Goal: Task Accomplishment & Management: Complete application form

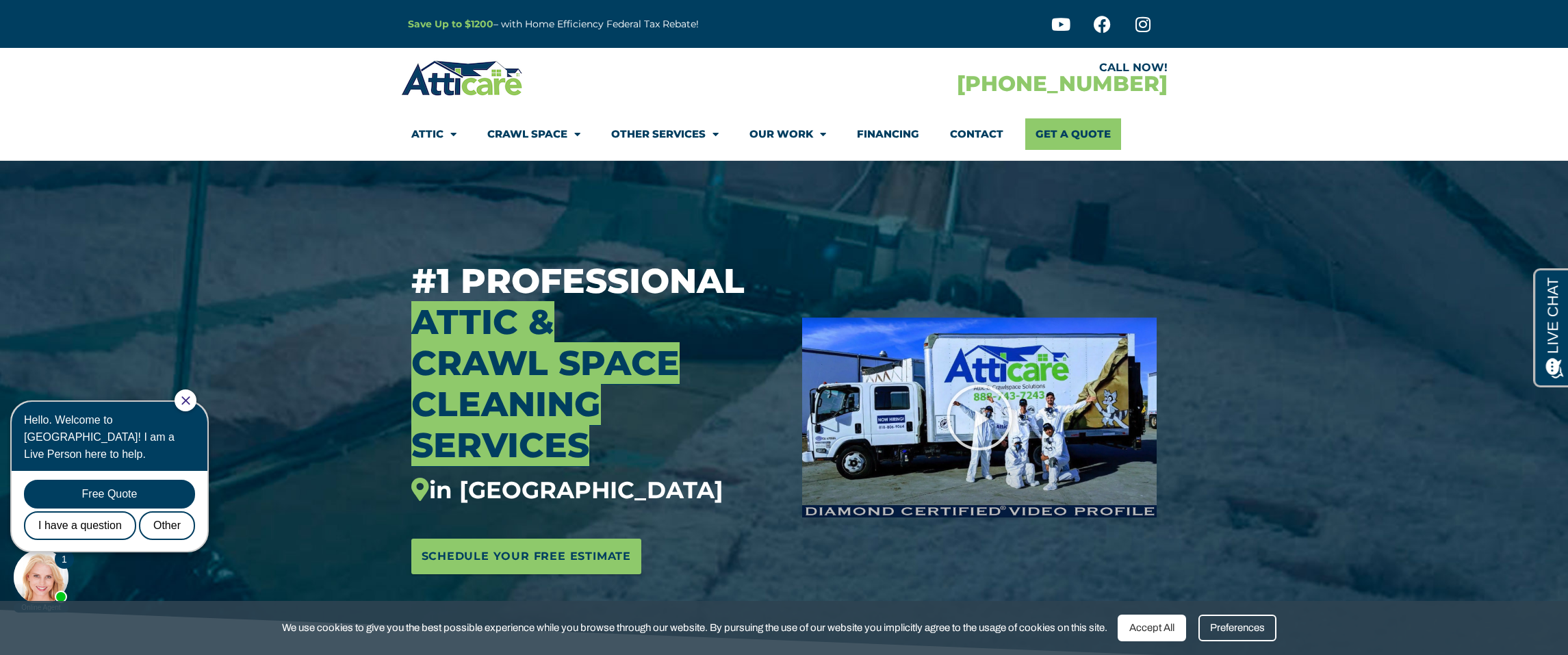
click at [964, 140] on link "Contact" at bounding box center [977, 134] width 53 height 32
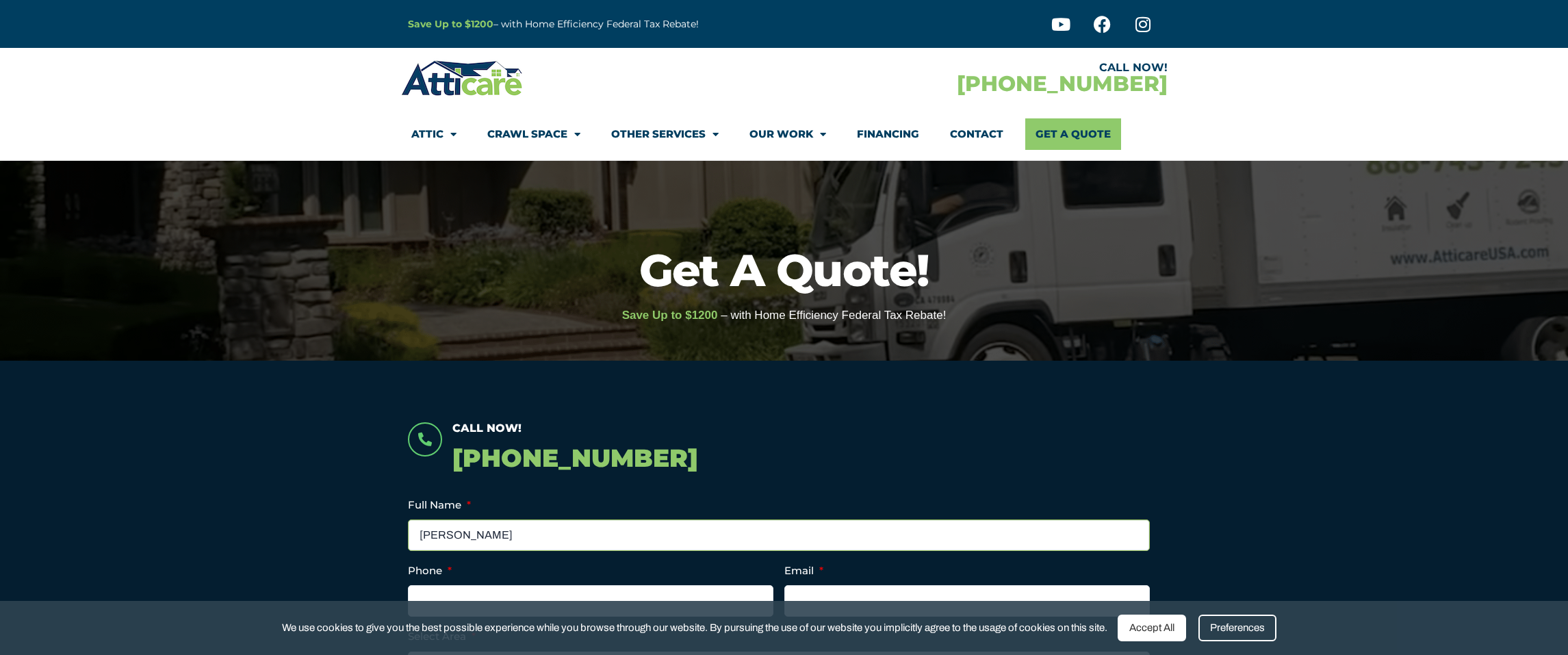
type input "Bernie Gigliotti"
type input "clubhilow@mac.com"
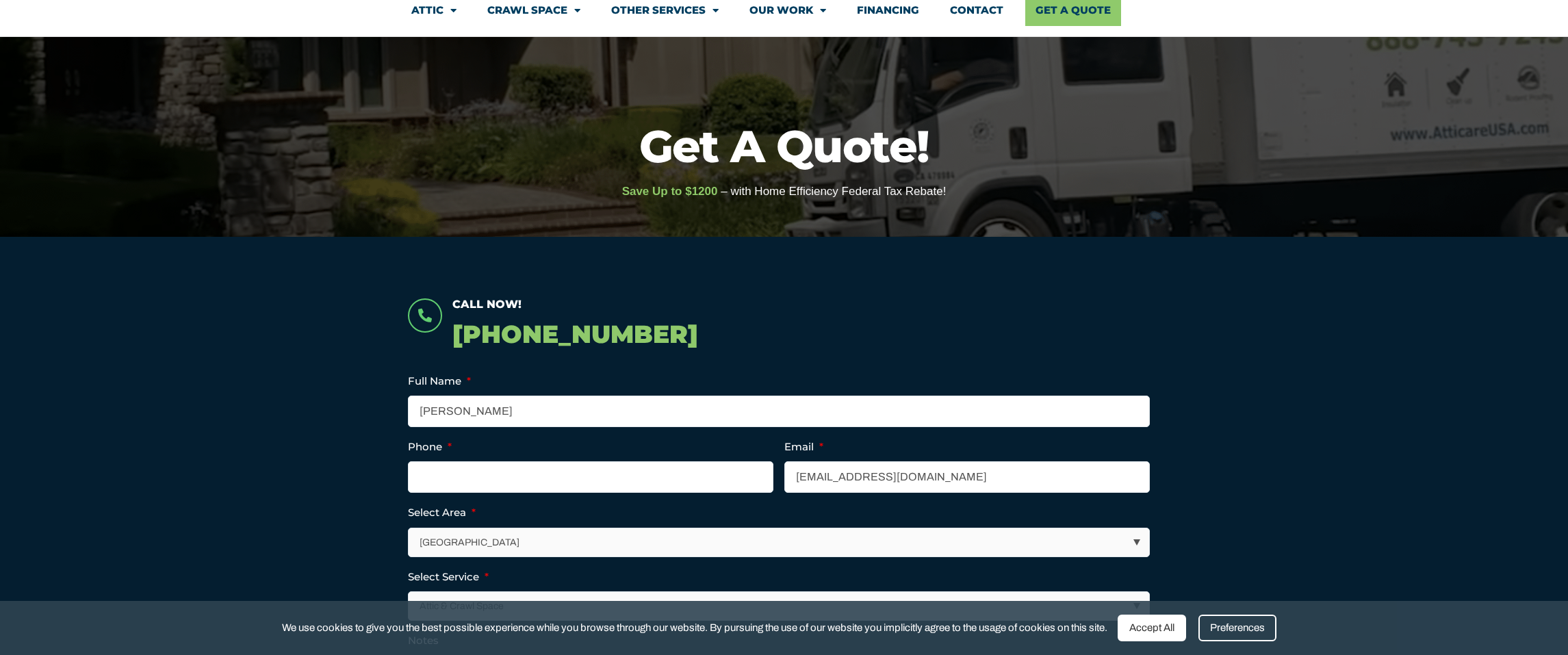
scroll to position [256, 0]
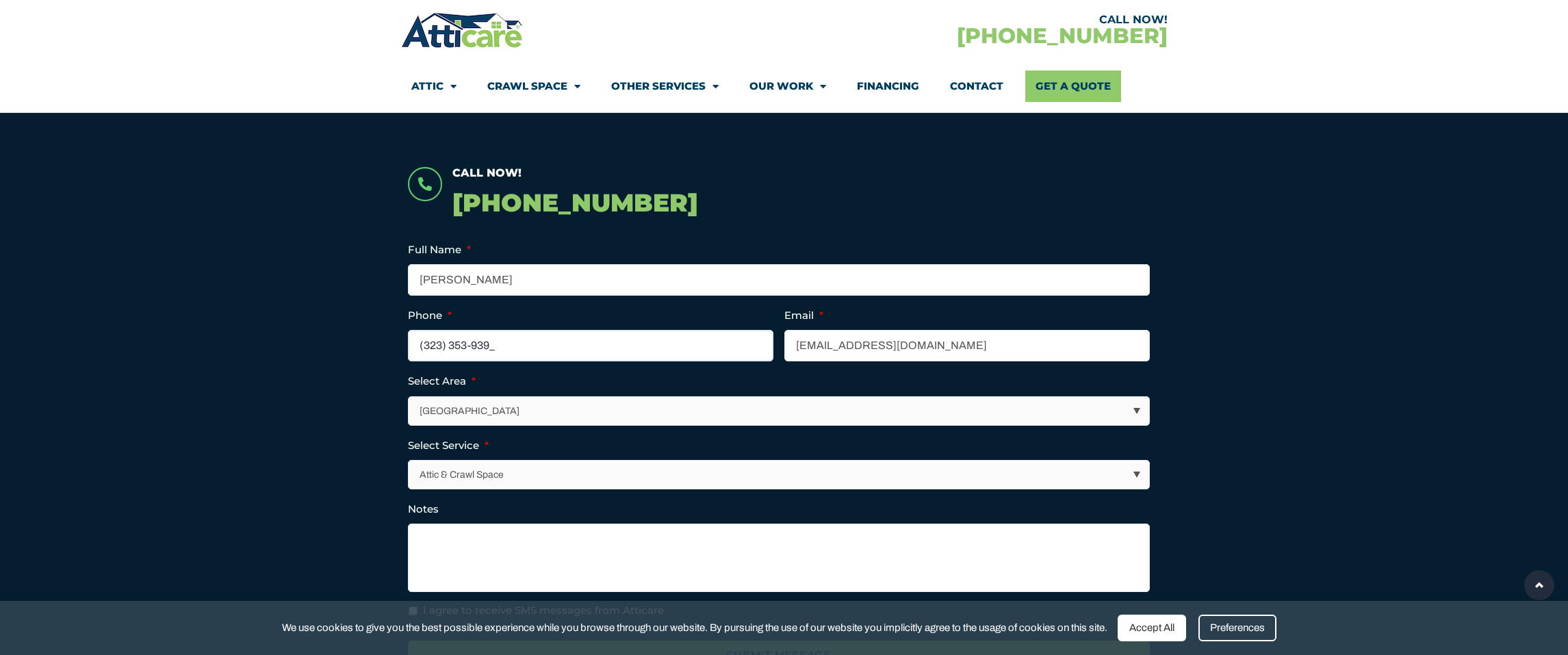
type input "(323) 353-9399"
click at [448, 532] on textarea "Notes" at bounding box center [779, 558] width 742 height 68
type textarea "@"
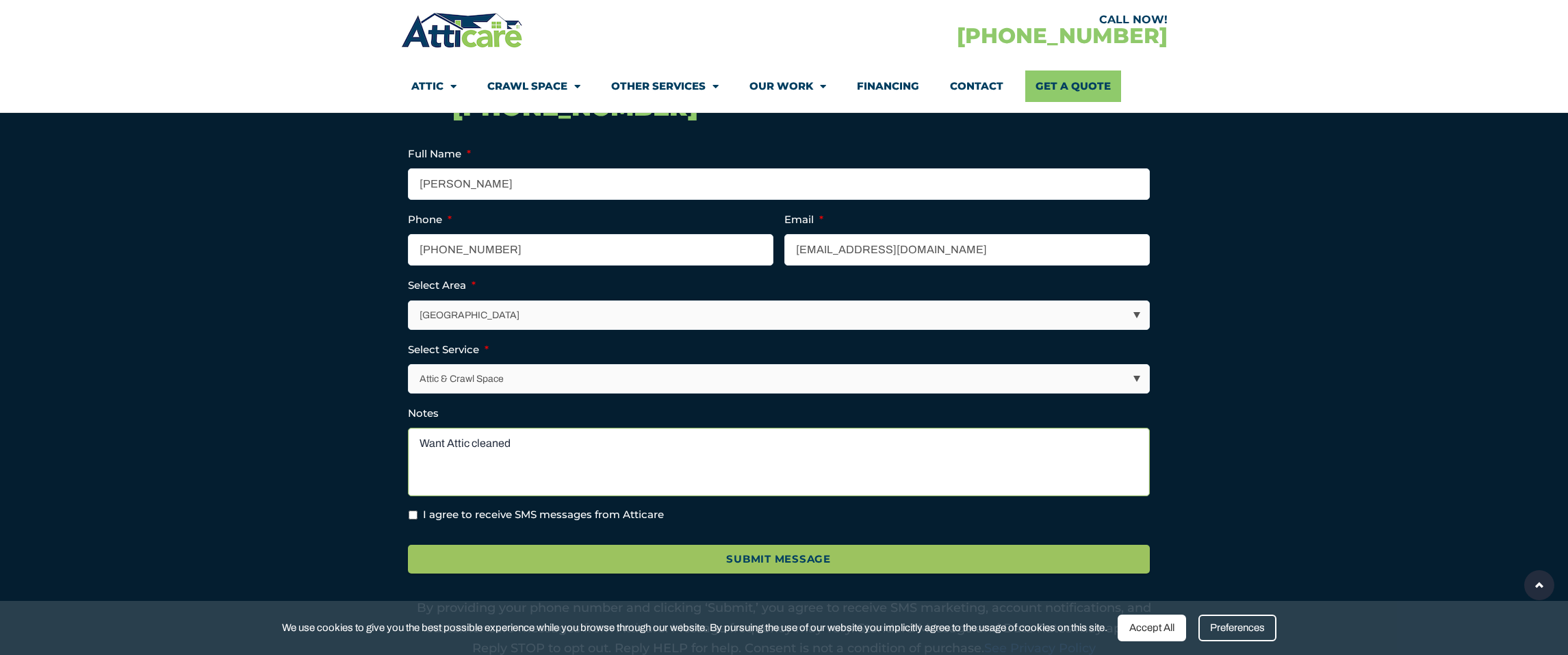
scroll to position [425, 0]
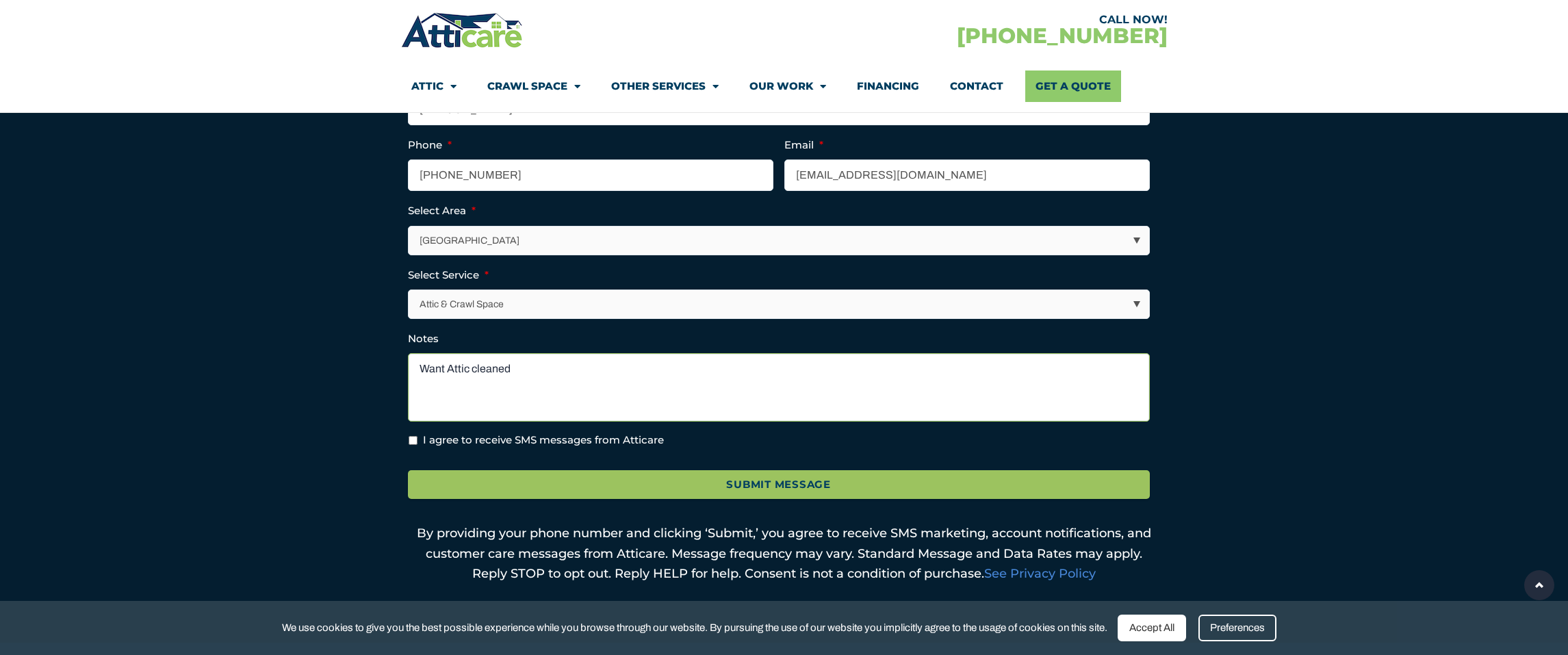
type textarea "Want Attic cleaned"
click at [413, 436] on input "I agree to receive SMS messages from Atticare" at bounding box center [413, 440] width 9 height 9
checkbox input "true"
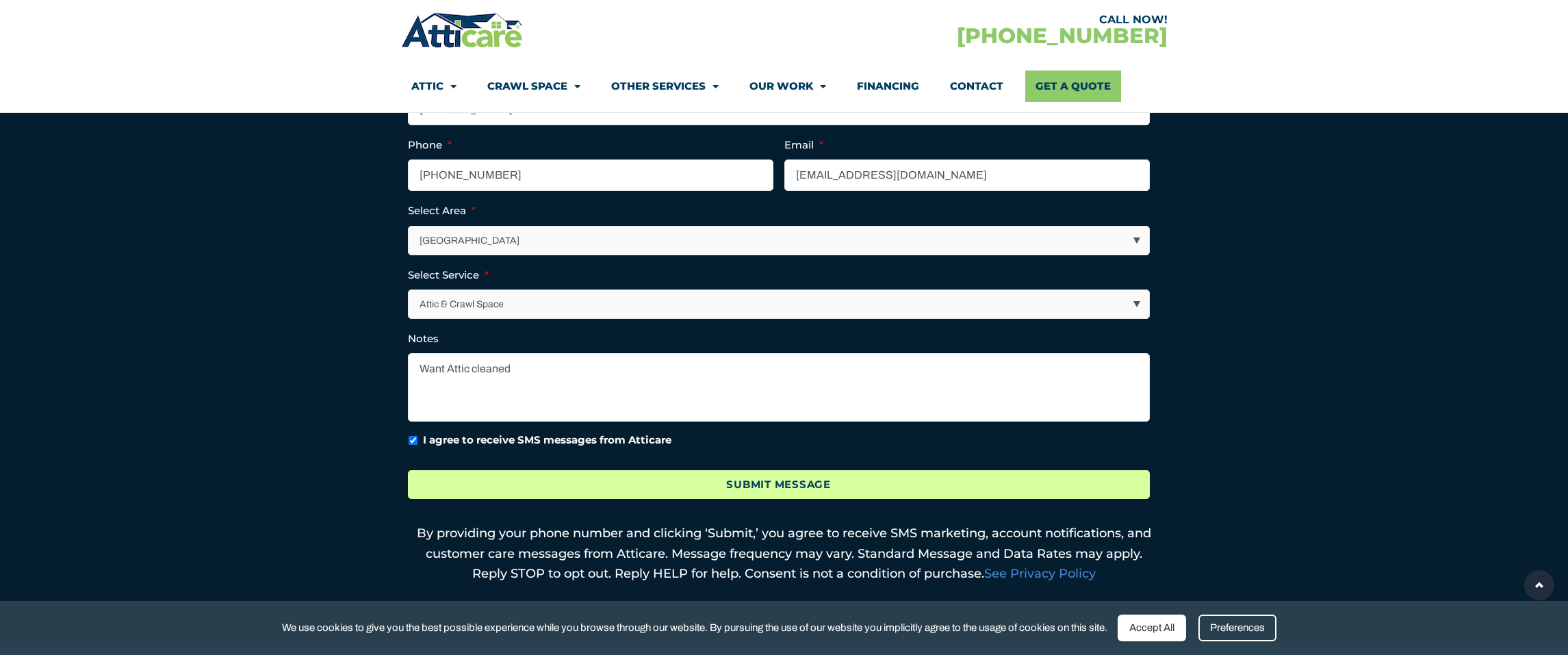
click at [806, 486] on input "Submit Message" at bounding box center [779, 484] width 742 height 29
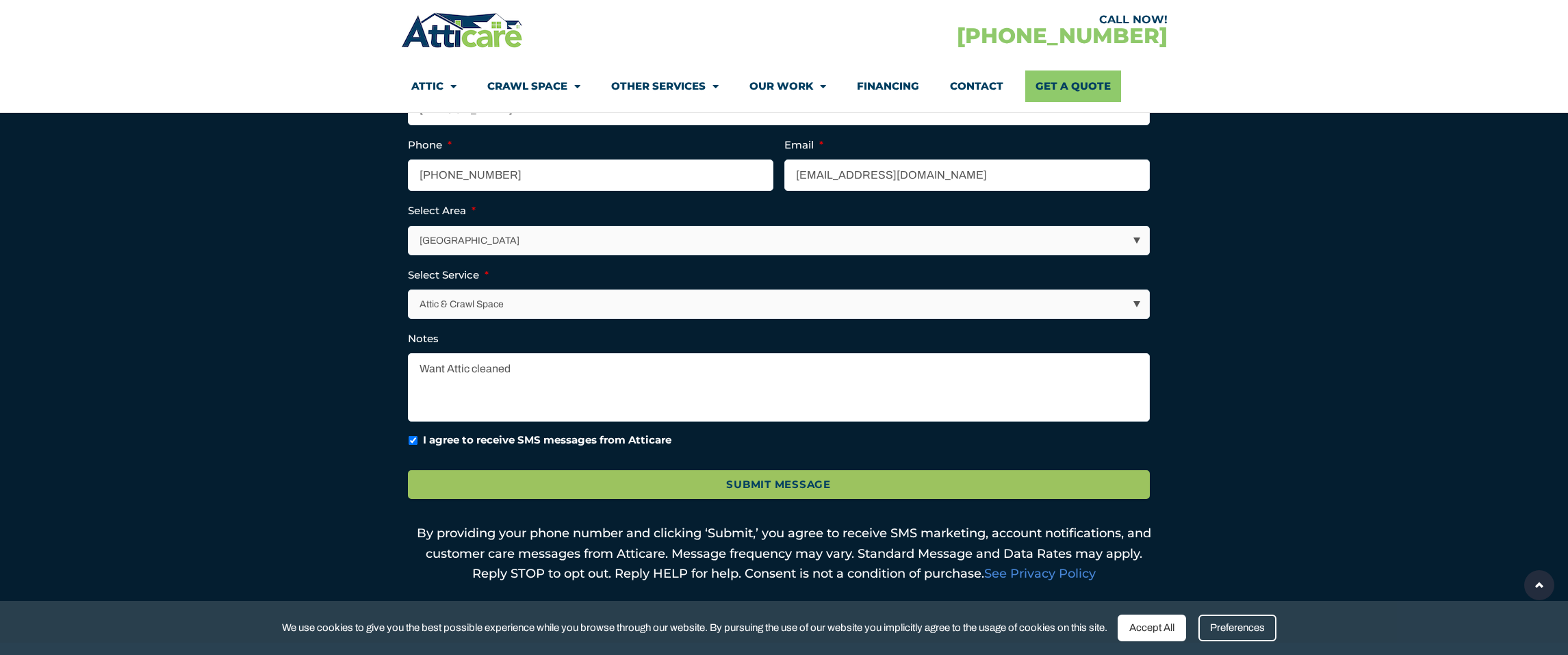
scroll to position [832, 0]
